Goal: Task Accomplishment & Management: Manage account settings

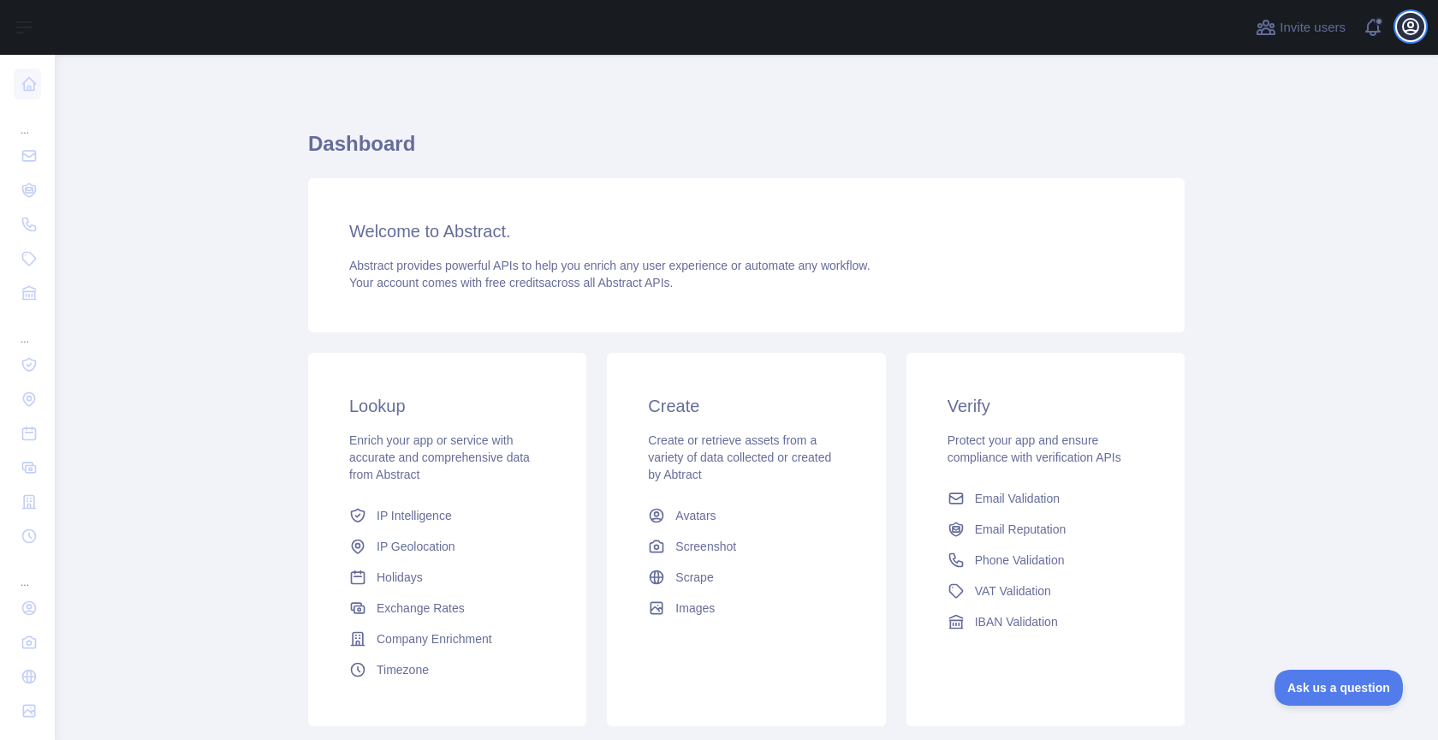
click at [1399, 26] on button "Open user menu" at bounding box center [1410, 26] width 27 height 27
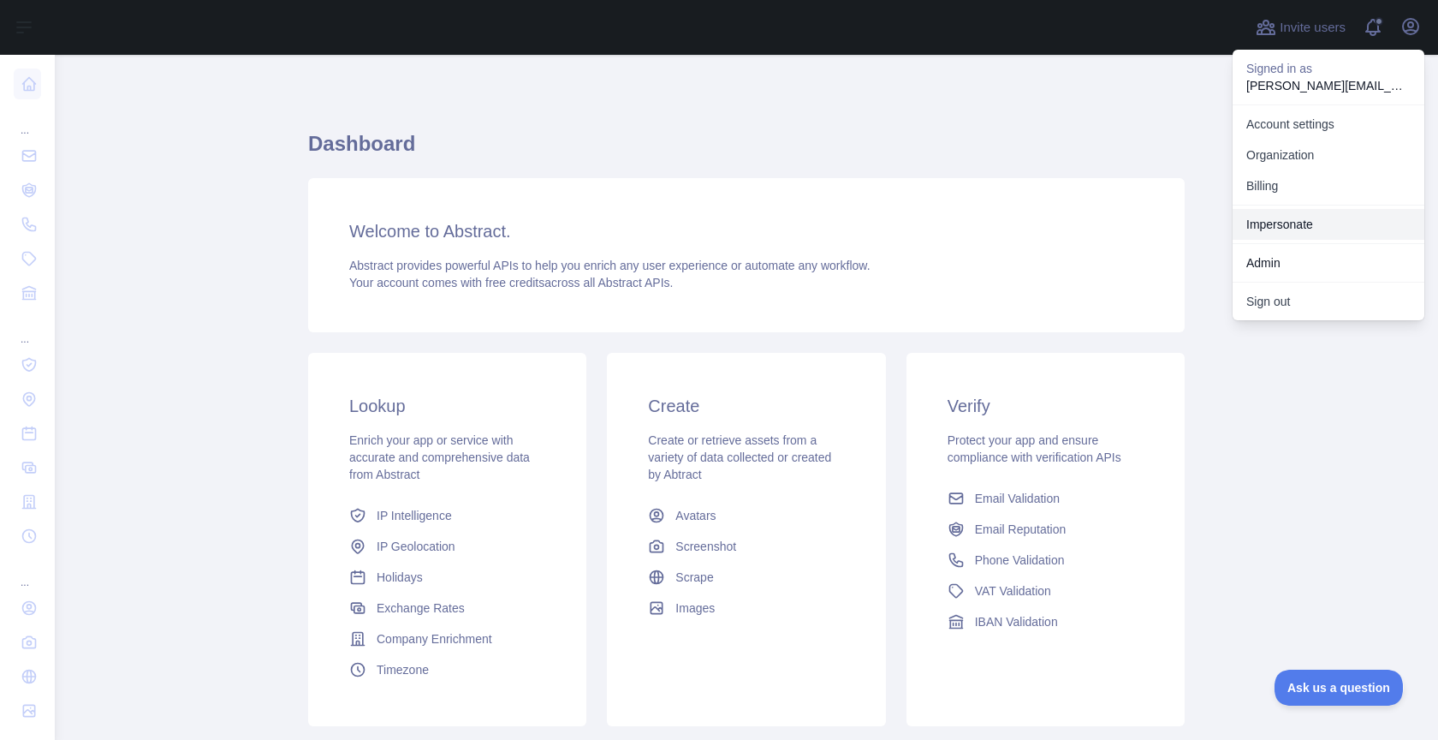
click at [1275, 223] on link "Impersonate" at bounding box center [1329, 224] width 192 height 31
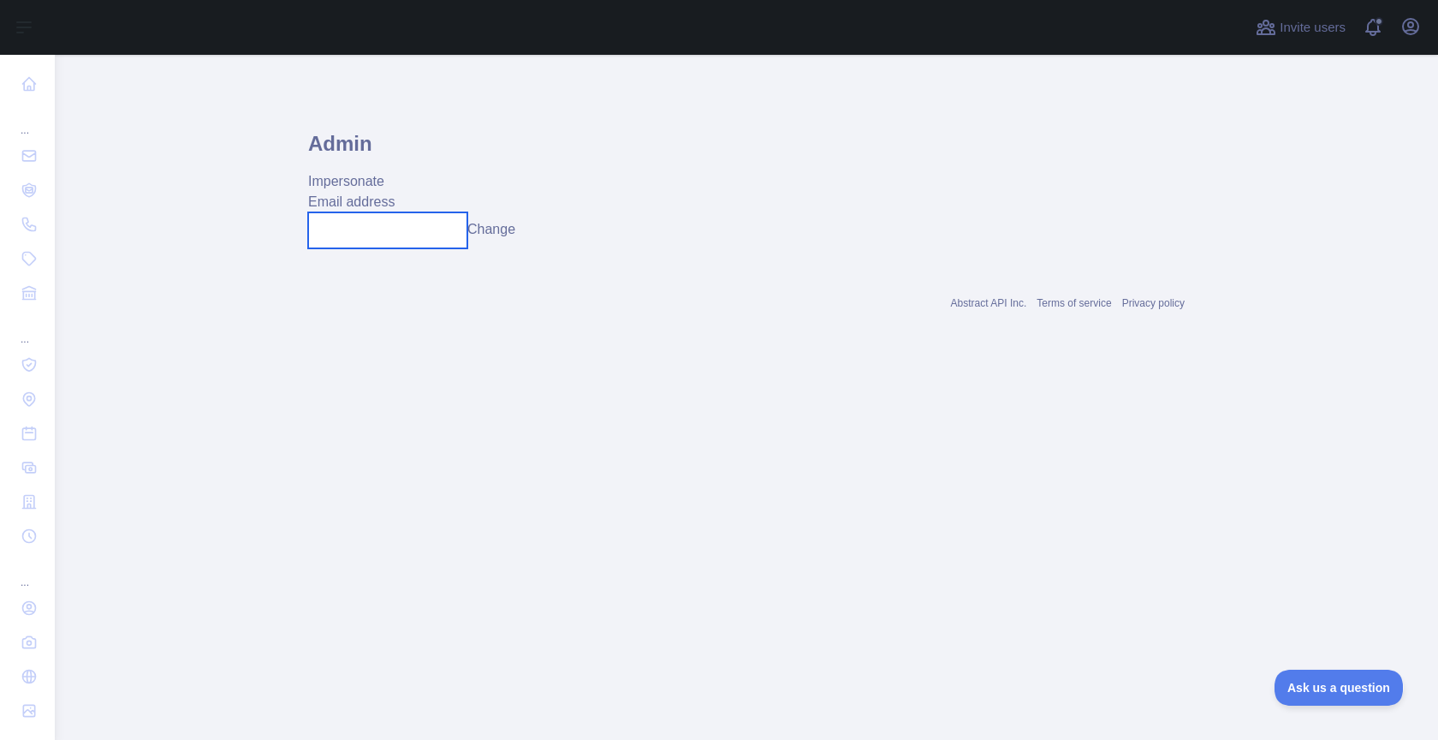
click at [429, 221] on input "text" at bounding box center [387, 230] width 159 height 36
type input "**********"
click at [516, 238] on button "Change" at bounding box center [503, 229] width 48 height 21
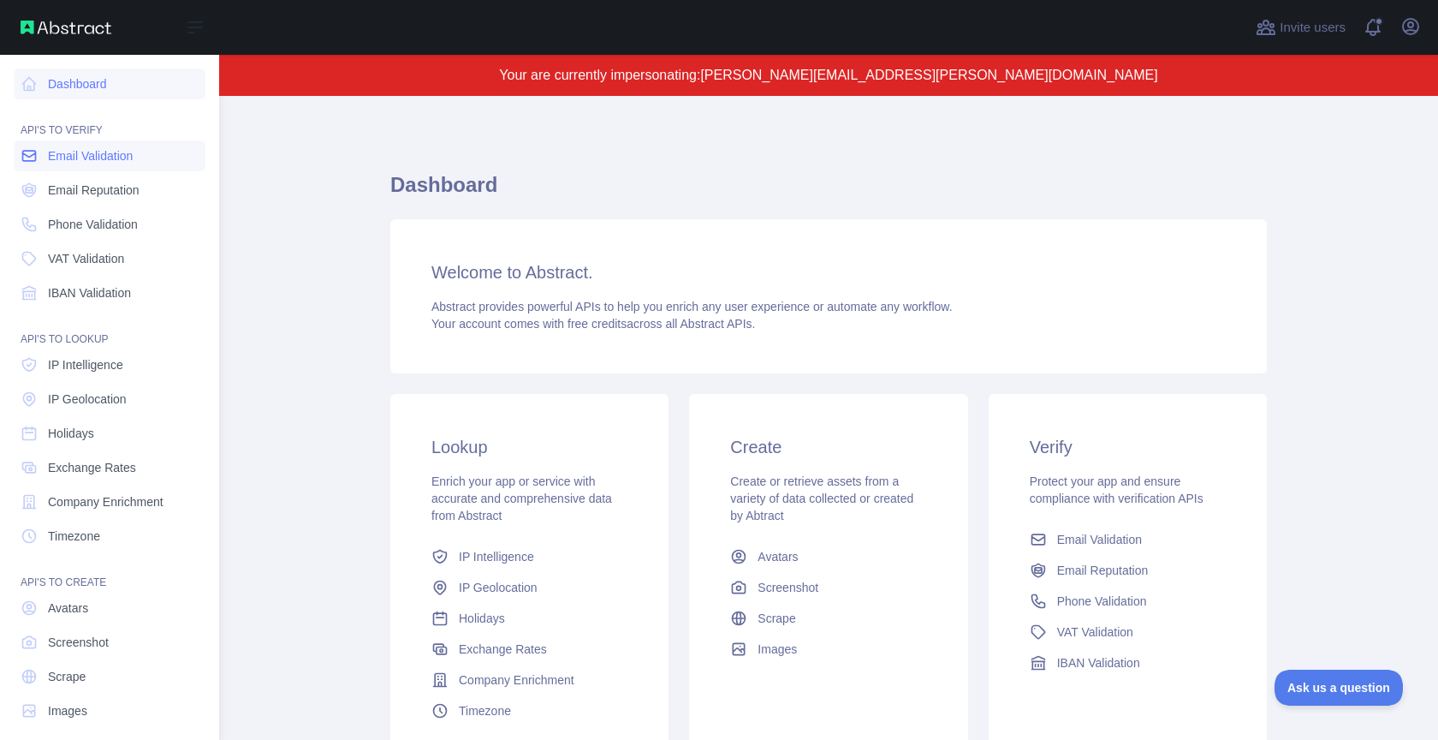
click at [92, 163] on link "Email Validation" at bounding box center [110, 155] width 192 height 31
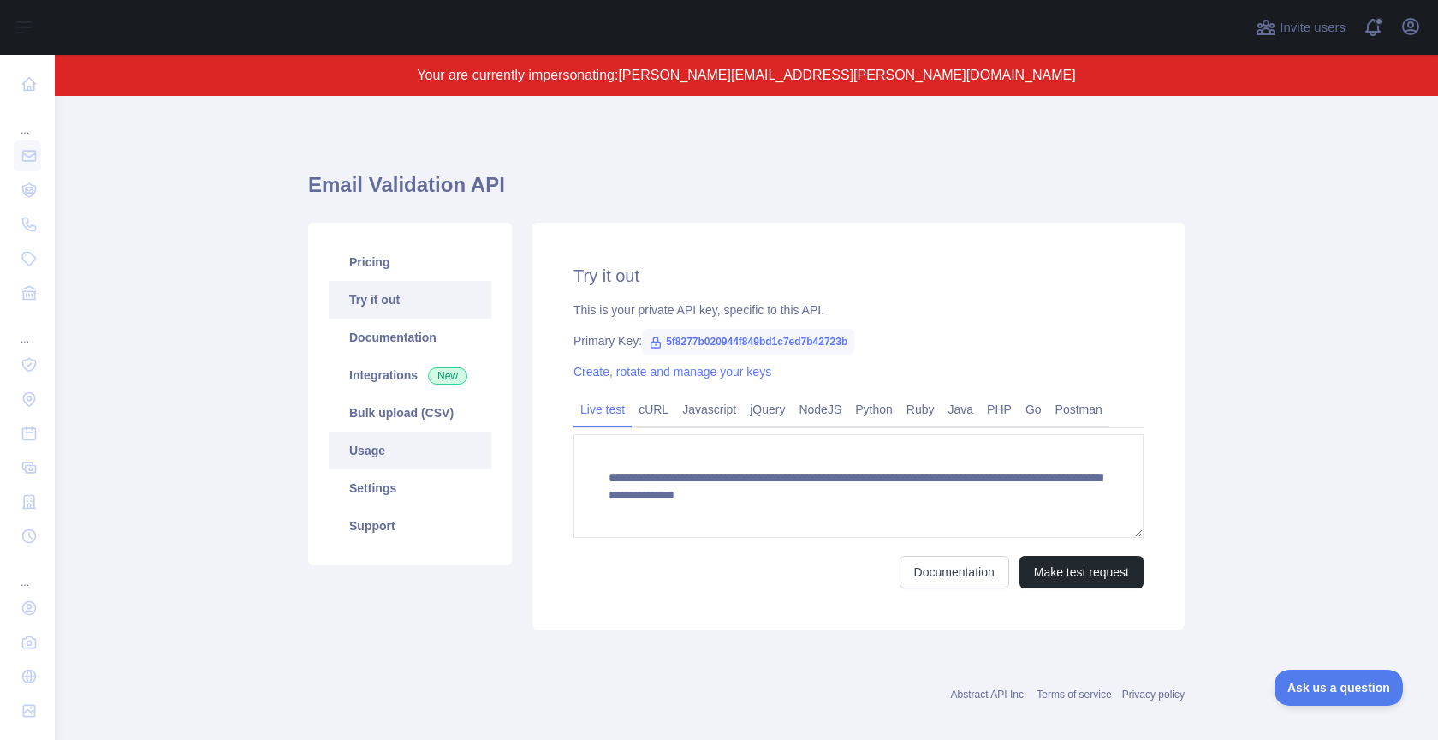
click at [389, 444] on link "Usage" at bounding box center [410, 450] width 163 height 38
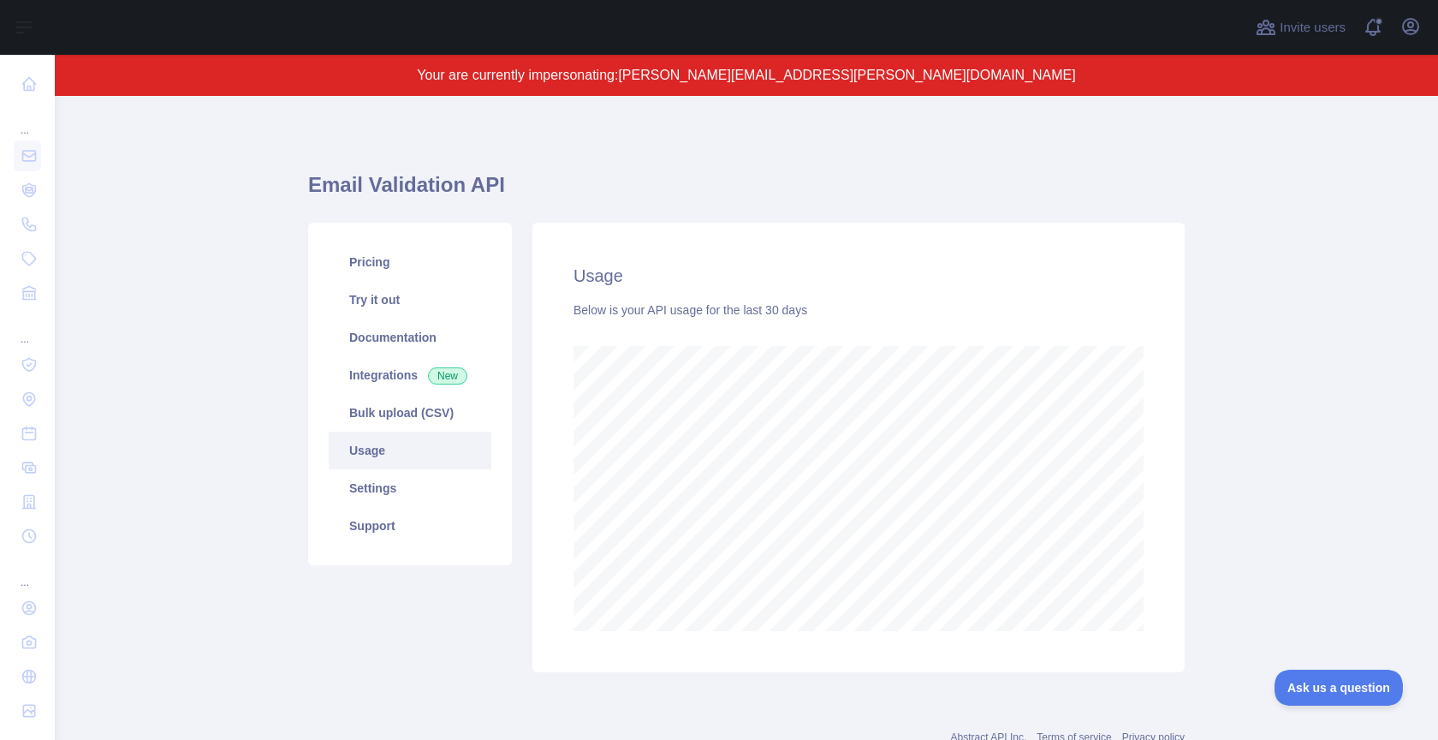
scroll to position [644, 1383]
click at [1415, 17] on icon "button" at bounding box center [1410, 26] width 21 height 21
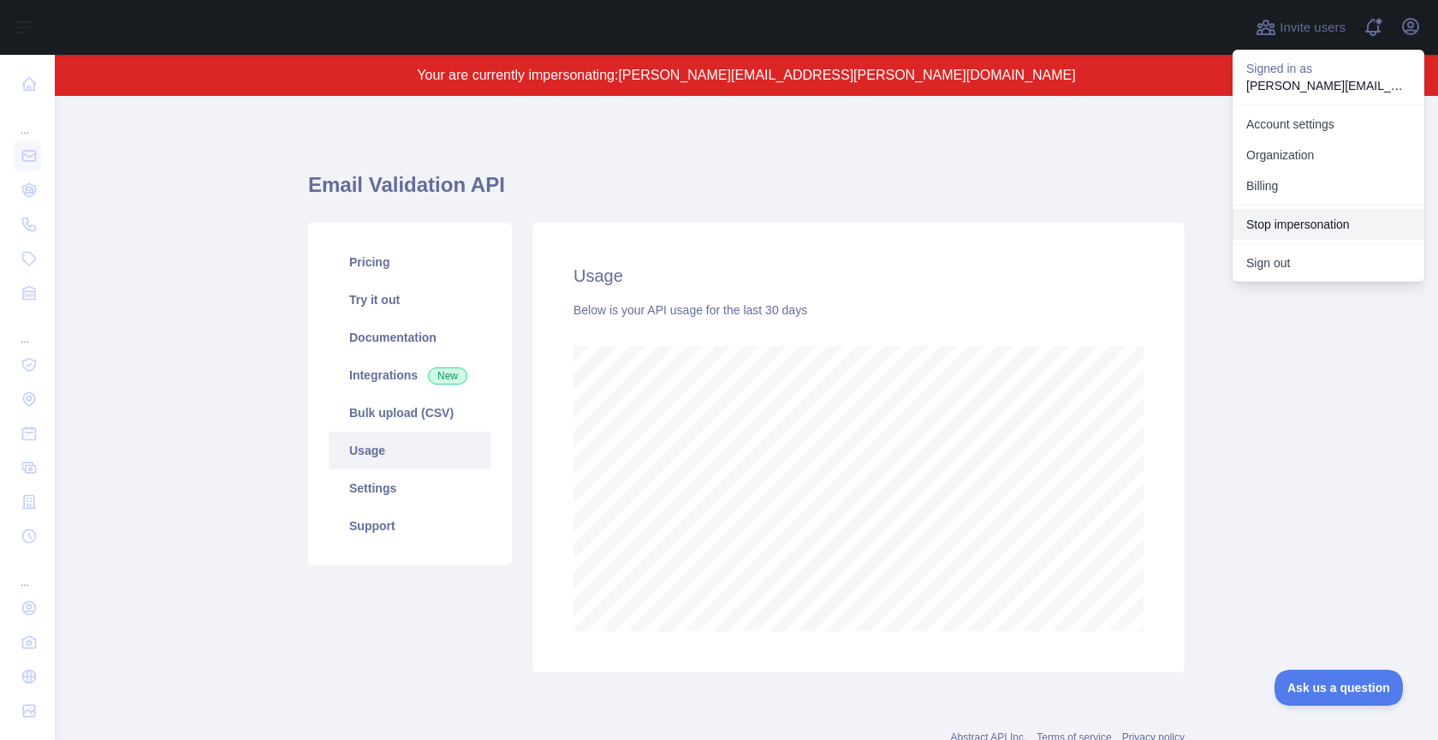
click at [1315, 217] on button "Stop impersonation" at bounding box center [1329, 224] width 192 height 31
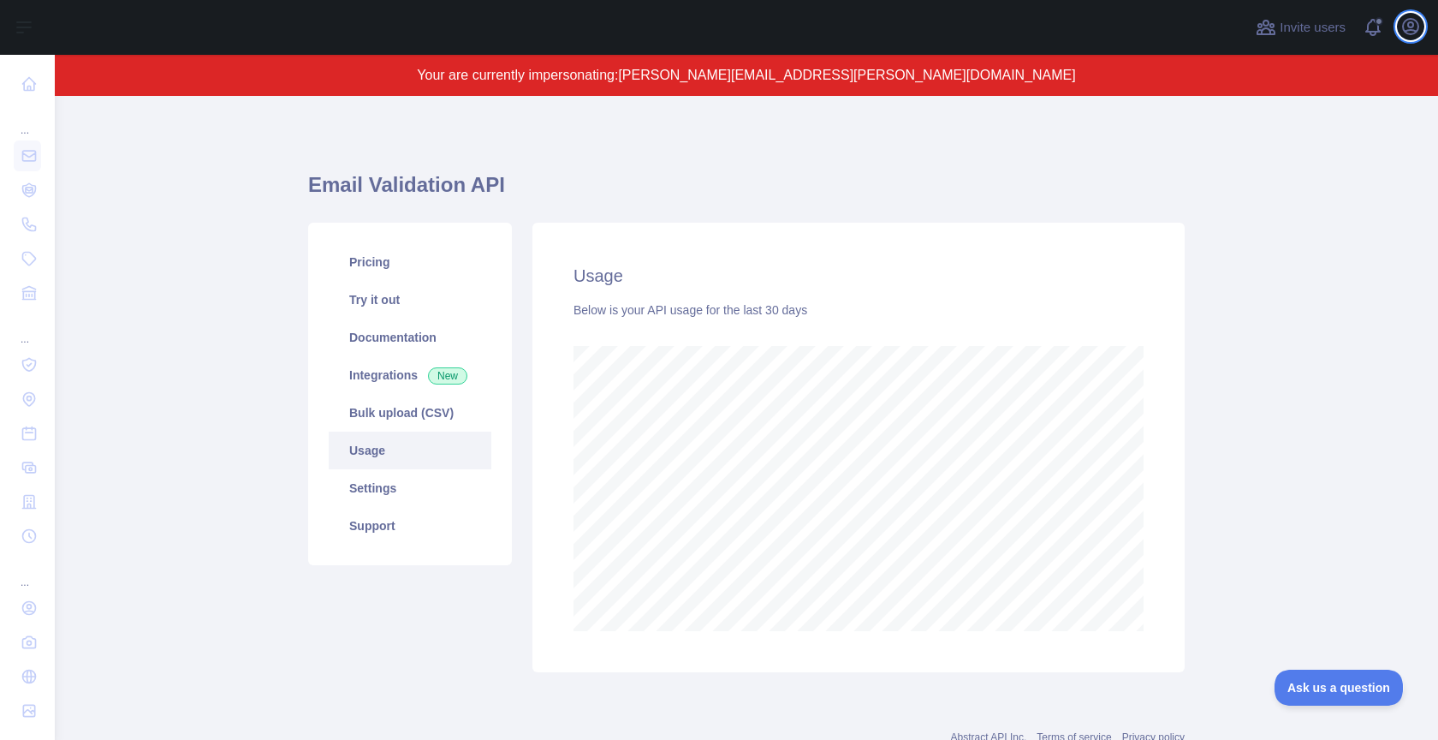
scroll to position [685, 1383]
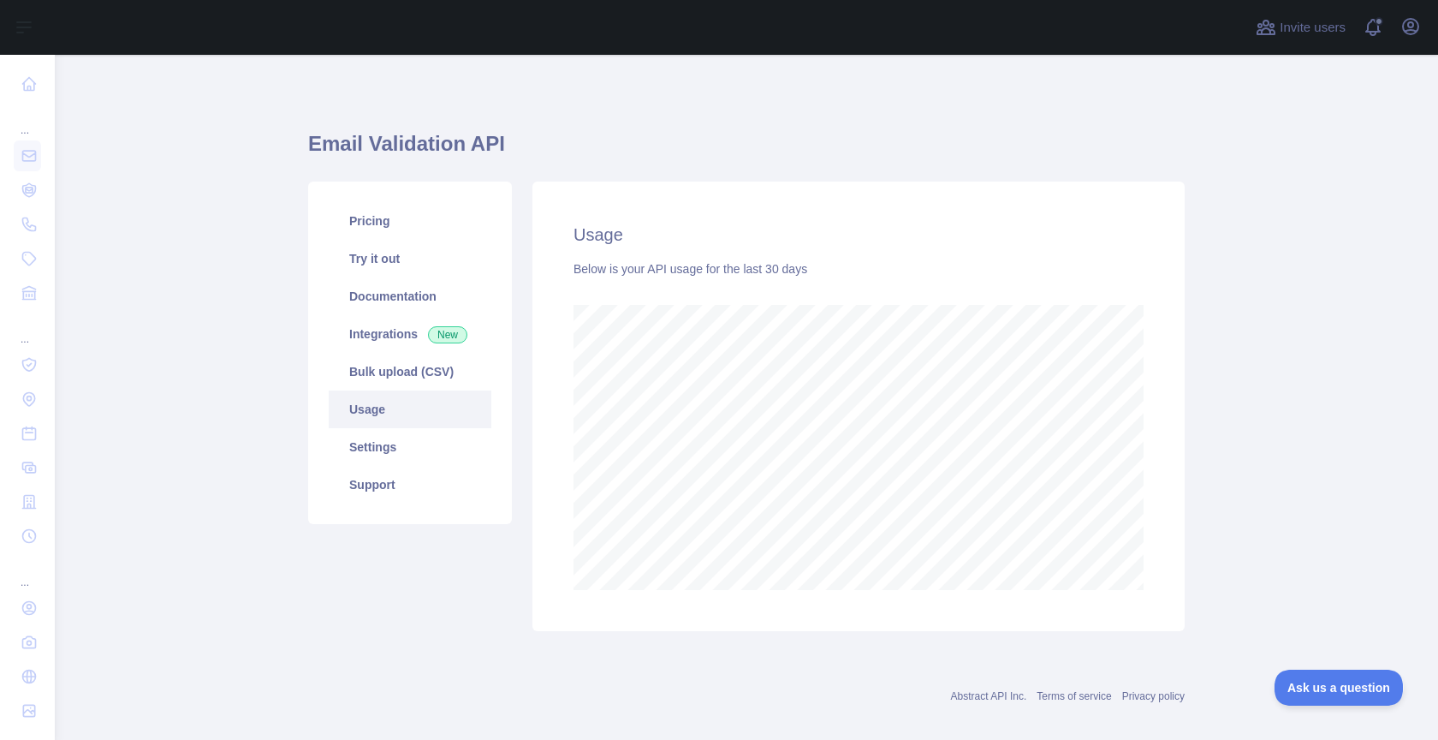
scroll to position [685, 1383]
